Goal: Information Seeking & Learning: Check status

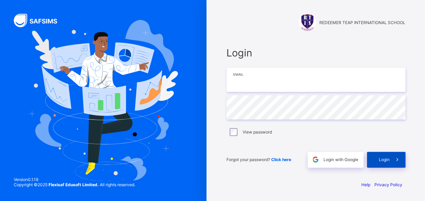
type input "**********"
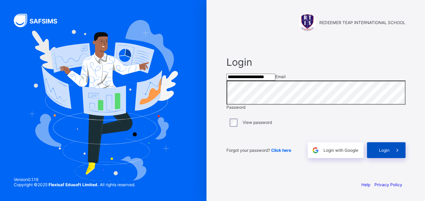
click at [383, 153] on span "Login" at bounding box center [384, 150] width 11 height 5
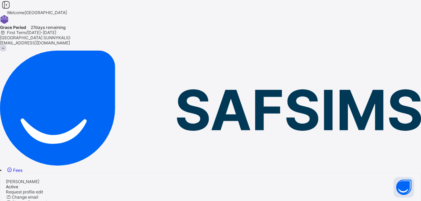
click at [22, 168] on span "Fees" at bounding box center [17, 170] width 9 height 5
click at [133, 178] on div "Student List" at bounding box center [210, 180] width 421 height 5
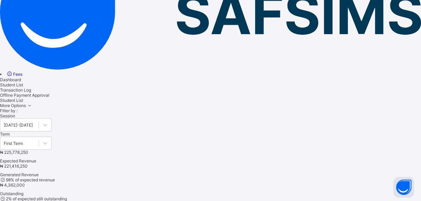
scroll to position [92, 0]
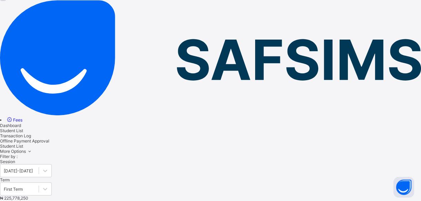
scroll to position [46, 0]
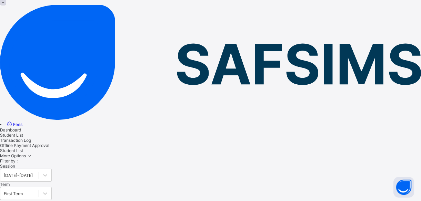
type input "*"
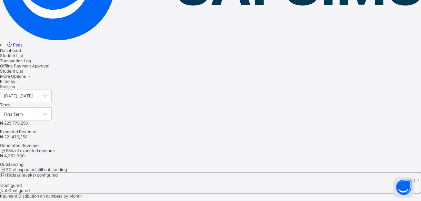
scroll to position [123, 0]
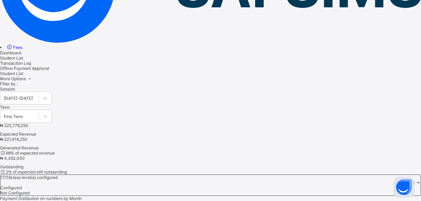
type input "*"
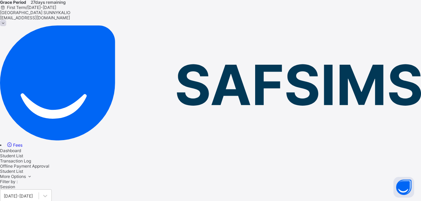
scroll to position [0, 0]
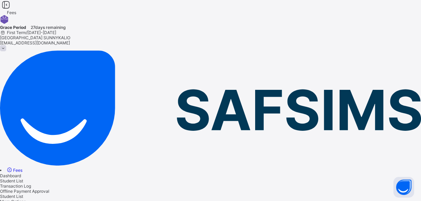
click at [23, 178] on span "Student List" at bounding box center [11, 180] width 23 height 5
click at [6, 45] on span at bounding box center [3, 48] width 6 height 6
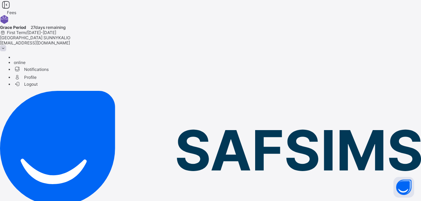
click at [38, 81] on span "Logout" at bounding box center [26, 84] width 24 height 7
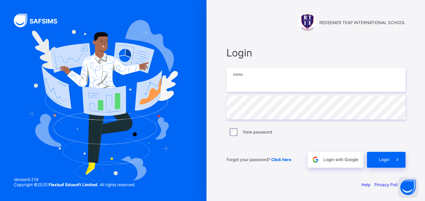
type input "**********"
click at [321, 185] on div "Help Privacy Policy" at bounding box center [316, 184] width 179 height 5
